Goal: Navigation & Orientation: Understand site structure

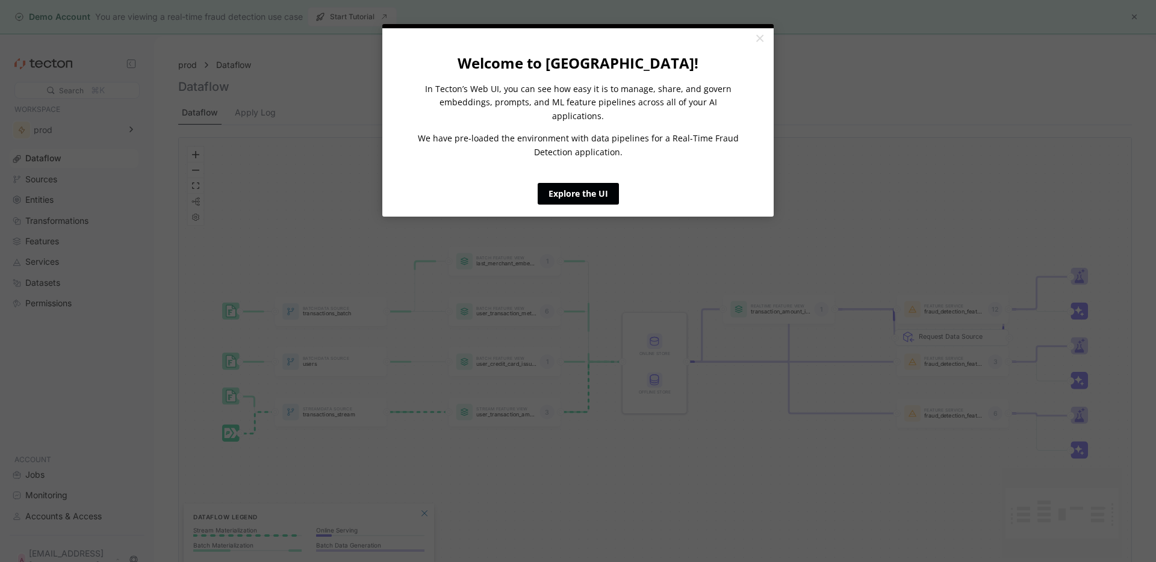
click at [600, 186] on link "Explore the UI" at bounding box center [578, 194] width 81 height 22
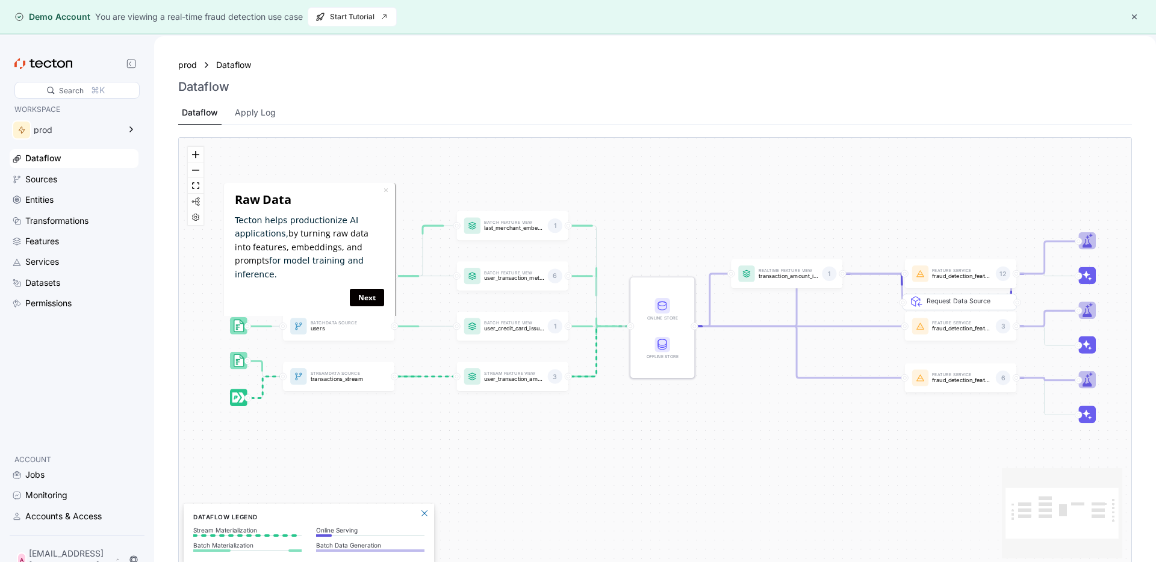
drag, startPoint x: 654, startPoint y: 481, endPoint x: 662, endPoint y: 446, distance: 36.4
click at [662, 446] on div "Batch Data Source transactions_batch Stream Data Source transactions_stream Bat…" at bounding box center [655, 353] width 952 height 430
click at [392, 192] on link "×" at bounding box center [391, 189] width 5 height 11
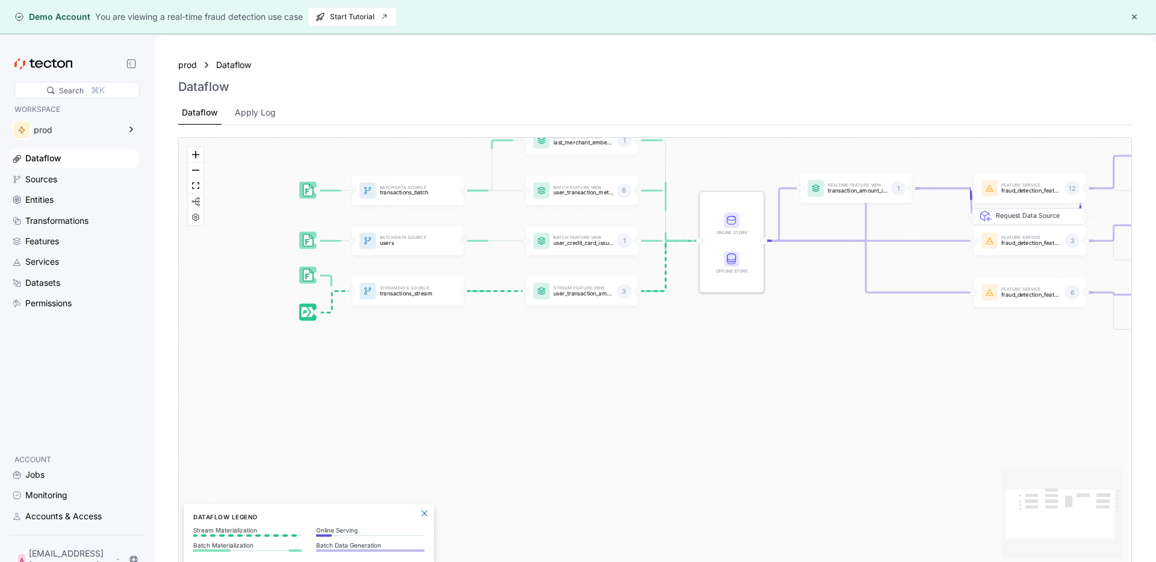
drag, startPoint x: 732, startPoint y: 481, endPoint x: 659, endPoint y: 404, distance: 106.0
click at [801, 396] on div "Batch Data Source transactions_batch Stream Data Source transactions_stream Bat…" at bounding box center [655, 353] width 952 height 430
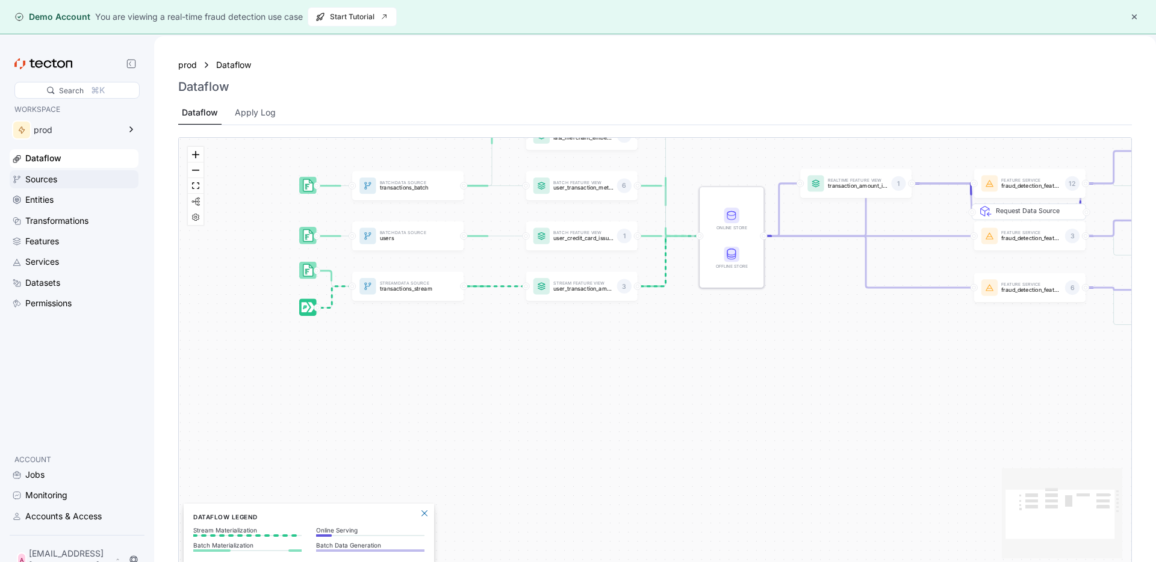
click at [43, 183] on div "Sources" at bounding box center [41, 179] width 32 height 13
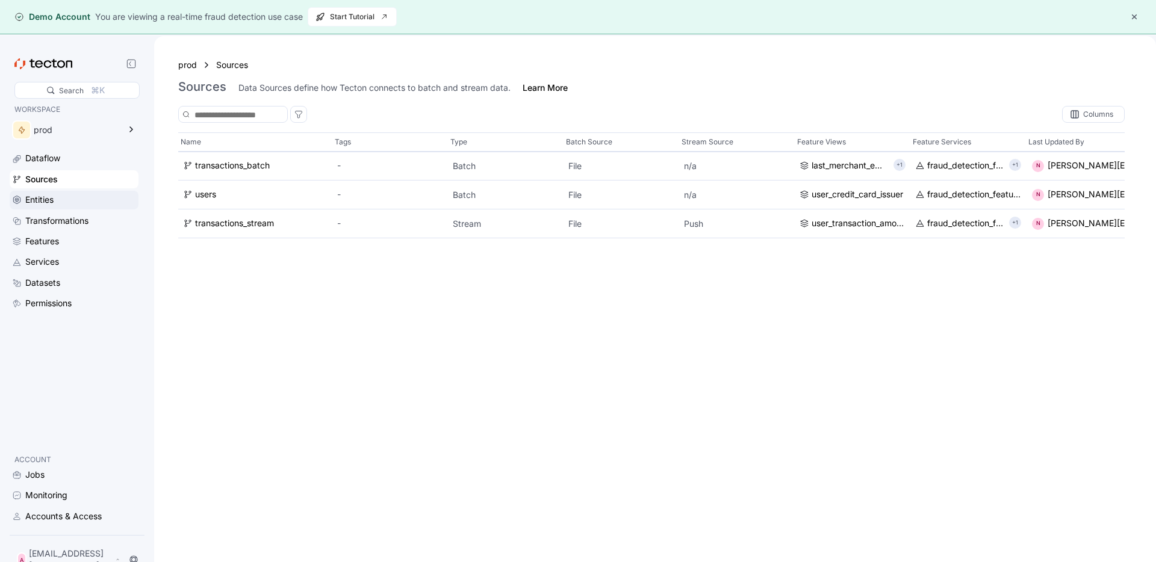
click at [37, 204] on div "Entities" at bounding box center [39, 199] width 28 height 13
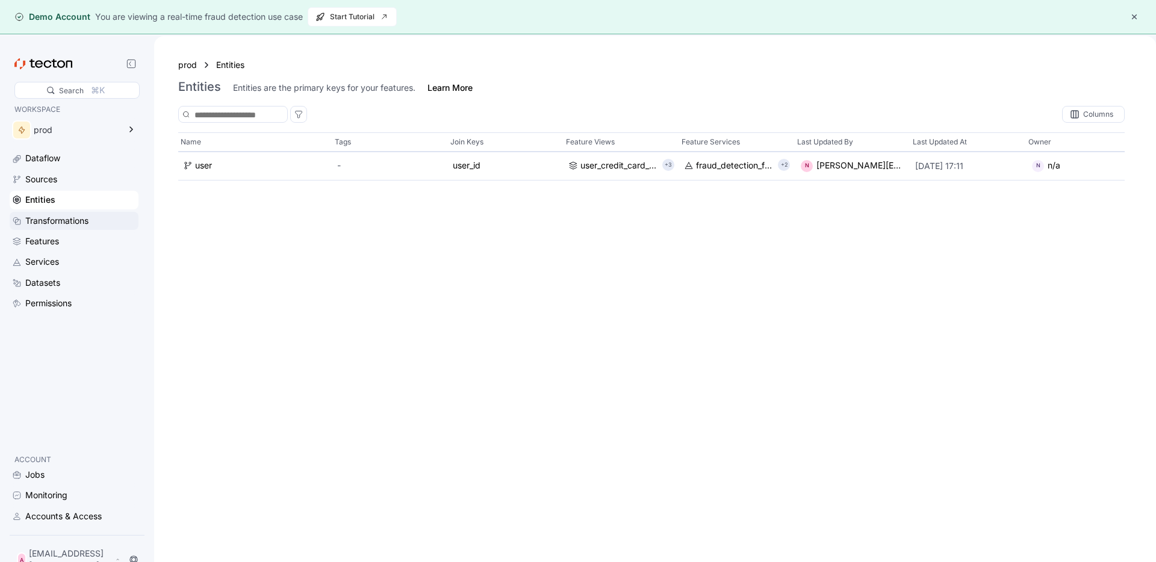
click at [39, 220] on div "Transformations" at bounding box center [56, 220] width 63 height 13
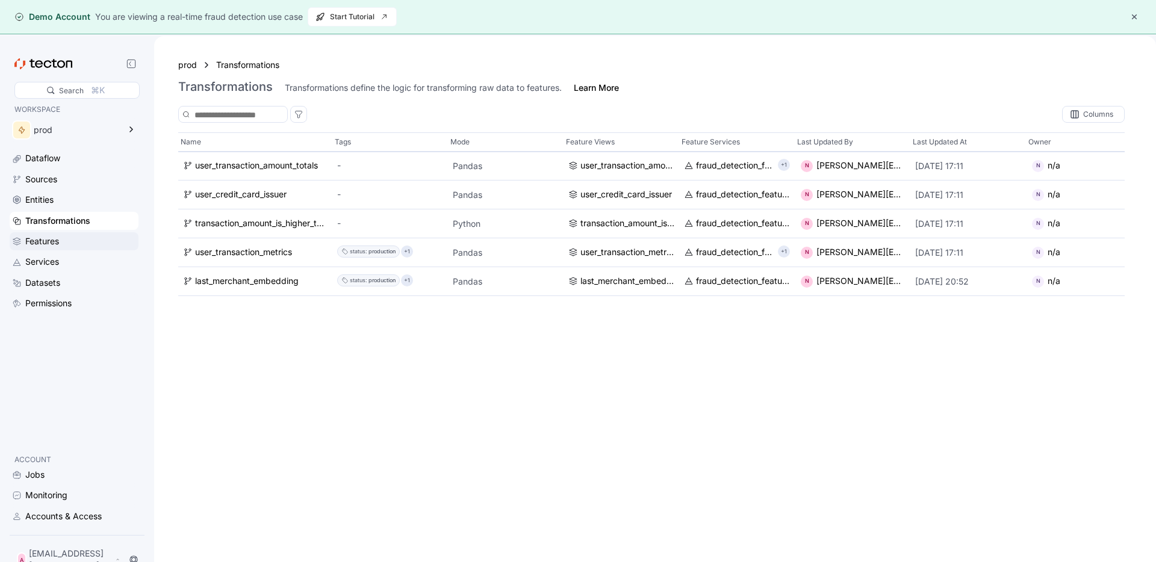
click at [40, 240] on div "Features" at bounding box center [42, 241] width 34 height 13
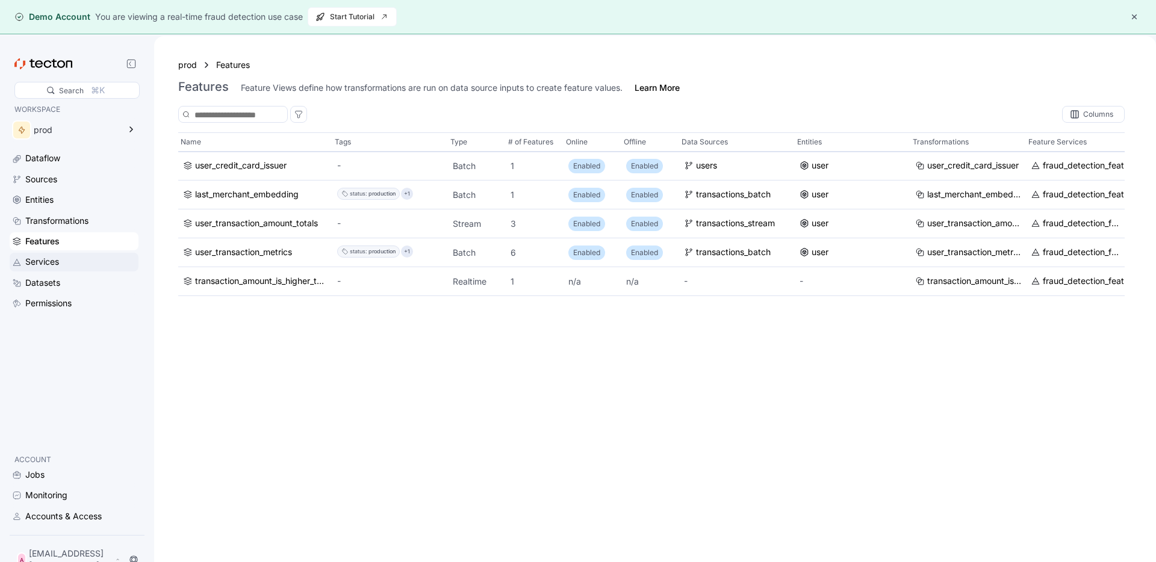
click at [44, 263] on div "Services" at bounding box center [42, 261] width 34 height 13
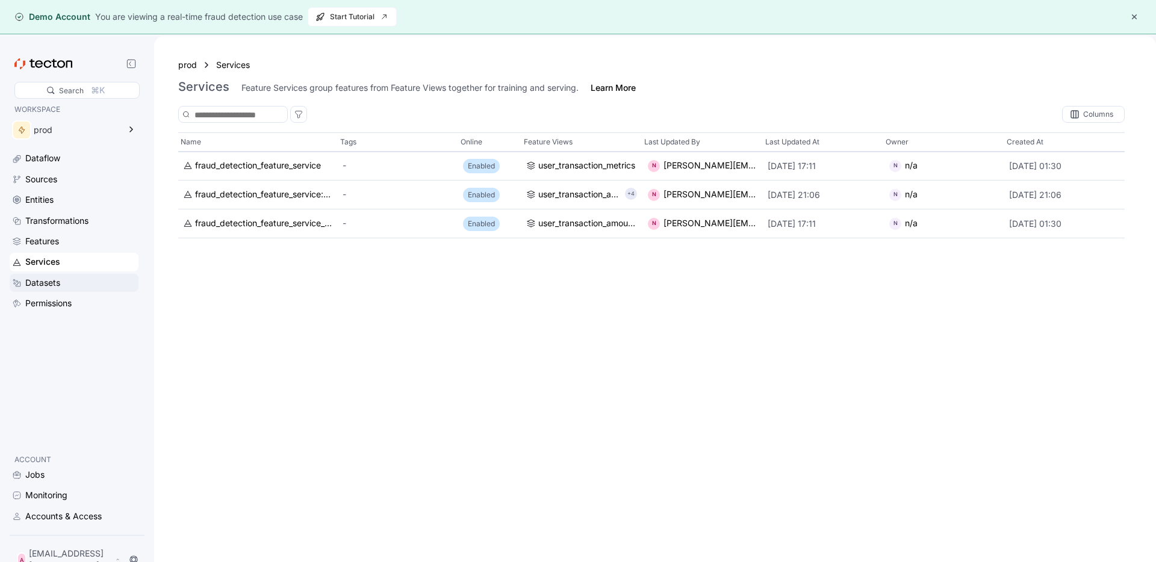
click at [45, 285] on div "Datasets" at bounding box center [42, 282] width 35 height 13
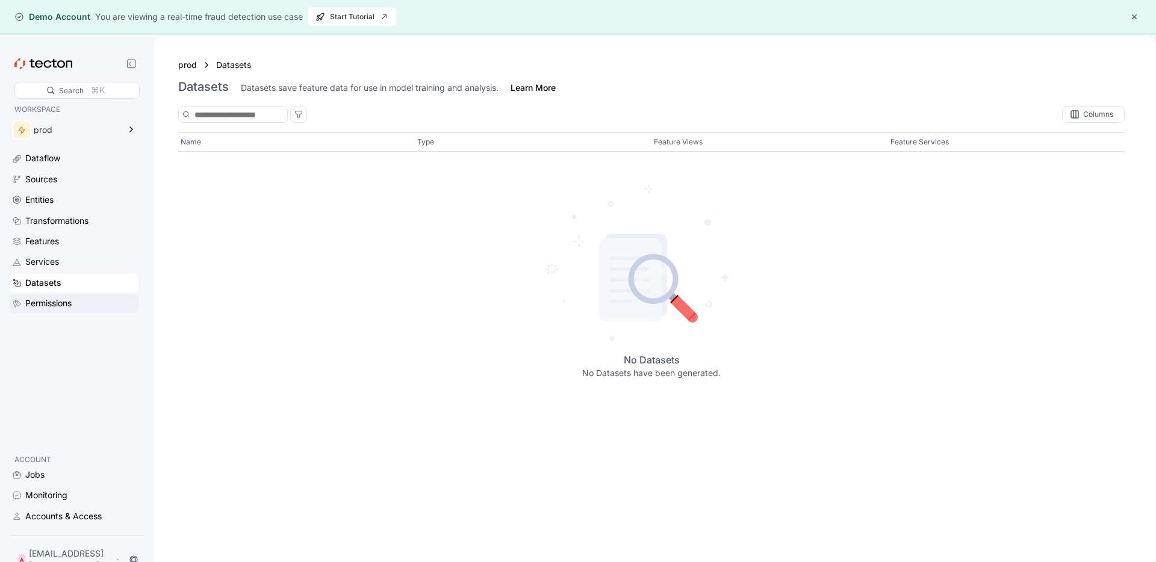
click at [45, 299] on div "Permissions" at bounding box center [48, 303] width 46 height 13
